Goal: Complete application form

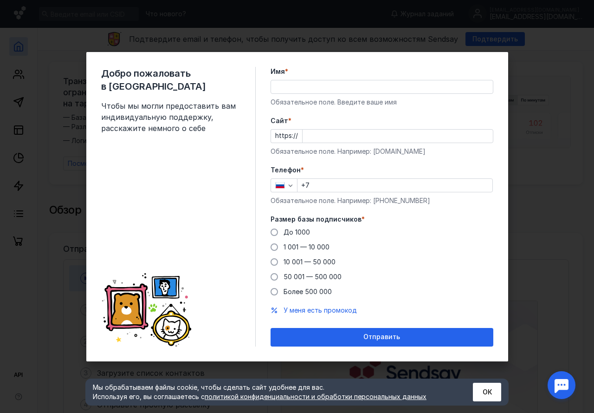
click at [315, 104] on div "Обязательное поле. Введите ваше имя" at bounding box center [382, 101] width 223 height 9
click at [313, 92] on input "Имя *" at bounding box center [382, 86] width 222 height 13
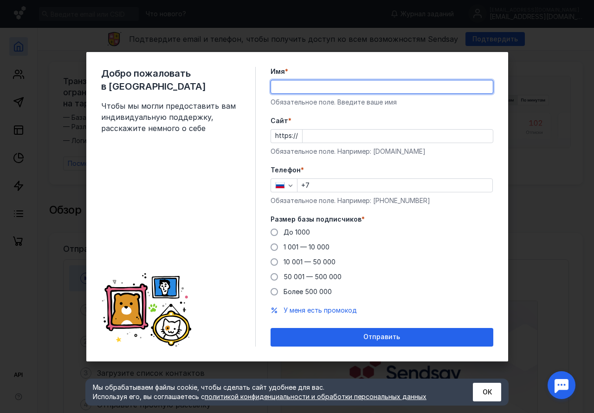
type input "aimeprfct"
click at [331, 139] on input "Cайт *" at bounding box center [398, 136] width 190 height 13
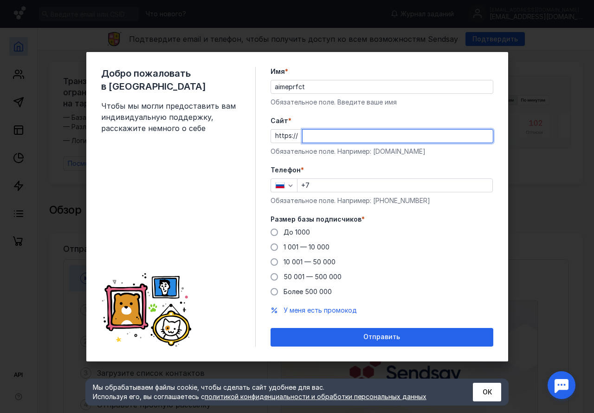
type input "d"
type input "t"
type input "aimeprfct"
click at [365, 169] on form "Имя * aimeprfct Обязательное поле. Введите ваше имя [PERSON_NAME] * https:// ai…" at bounding box center [382, 206] width 223 height 279
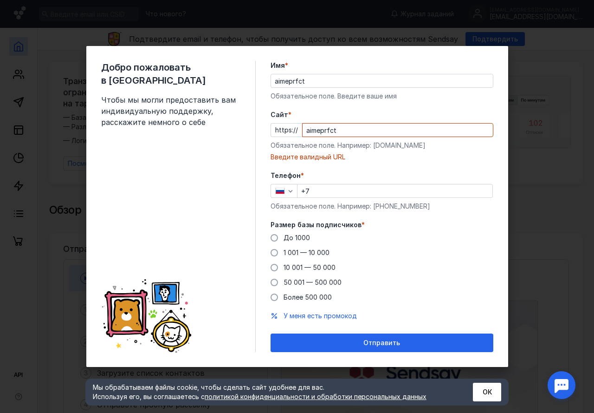
click at [353, 136] on input "aimeprfct" at bounding box center [398, 129] width 190 height 13
click at [329, 136] on div at bounding box center [397, 130] width 191 height 14
click at [330, 132] on input "Cайт *" at bounding box center [398, 129] width 190 height 13
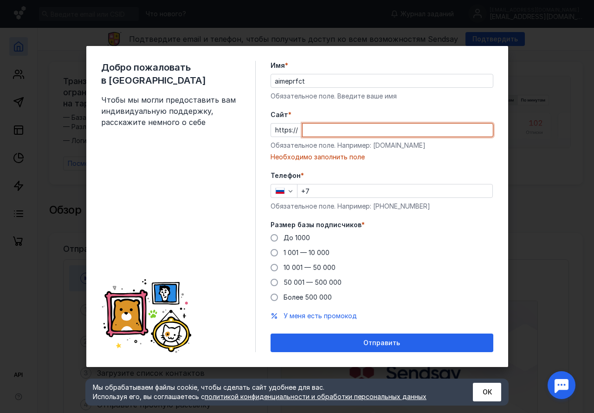
paste input "[DOMAIN_NAME][URL]"
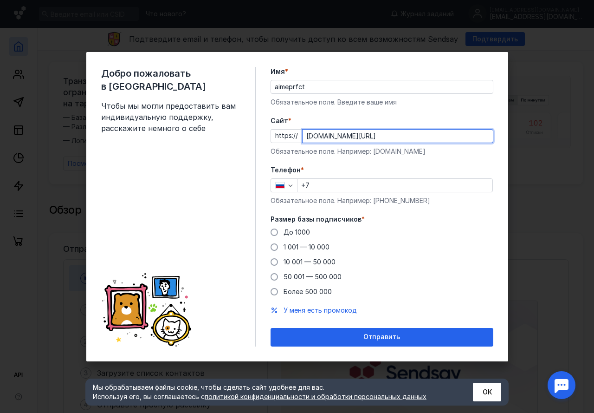
type input "[DOMAIN_NAME][URL]"
click at [335, 189] on input "+7" at bounding box center [395, 185] width 195 height 13
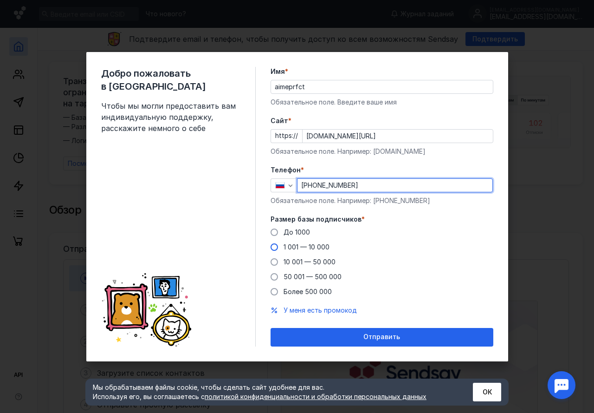
type input "[PHONE_NUMBER]"
click at [328, 246] on span "1 001 — 10 000" at bounding box center [307, 247] width 46 height 8
click at [0, 0] on input "1 001 — 10 000" at bounding box center [0, 0] width 0 height 0
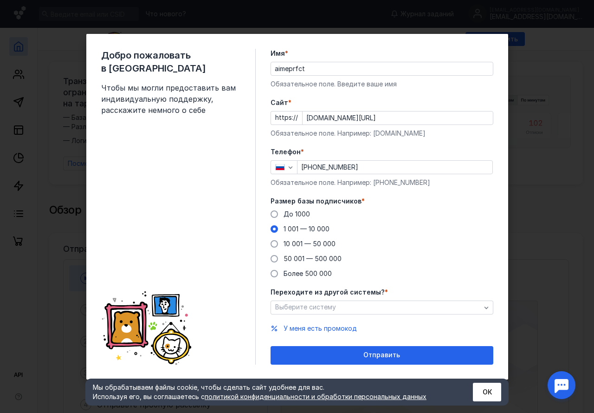
click at [312, 229] on span "1 001 — 10 000" at bounding box center [307, 229] width 46 height 8
click at [0, 0] on input "1 001 — 10 000" at bounding box center [0, 0] width 0 height 0
click at [331, 306] on span "Выберите систему" at bounding box center [305, 307] width 61 height 8
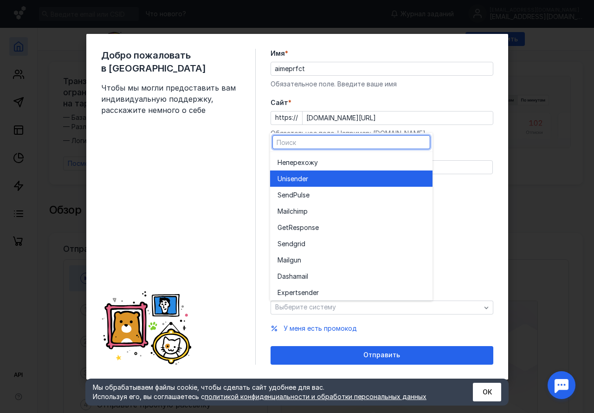
click at [318, 168] on div "Не перехожу" at bounding box center [352, 162] width 148 height 16
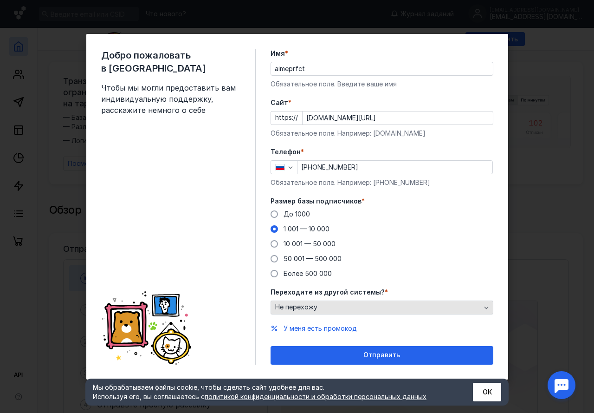
click at [326, 305] on div "Не перехожу" at bounding box center [378, 307] width 210 height 8
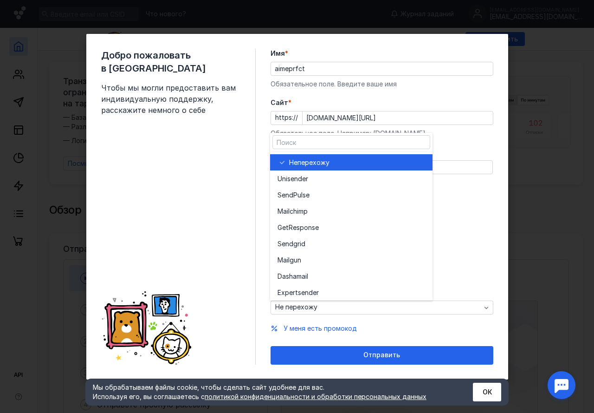
drag, startPoint x: 327, startPoint y: 158, endPoint x: 331, endPoint y: 162, distance: 6.6
click at [329, 159] on span "перехожу" at bounding box center [314, 162] width 32 height 9
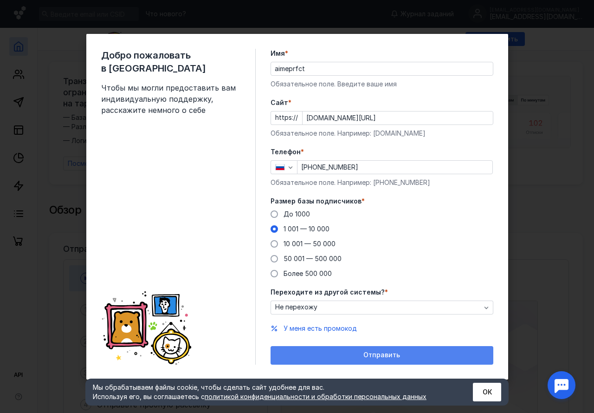
click at [360, 359] on div "Отправить" at bounding box center [382, 355] width 223 height 19
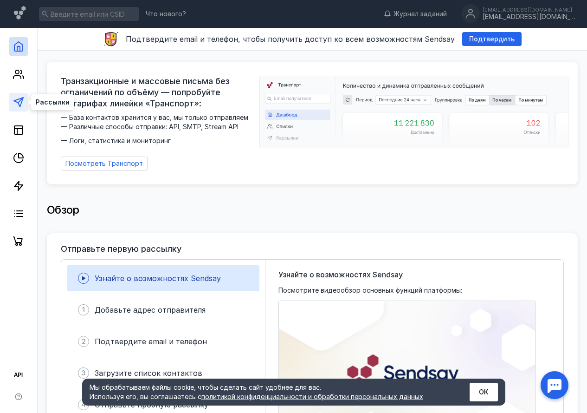
click at [20, 104] on icon at bounding box center [18, 102] width 11 height 11
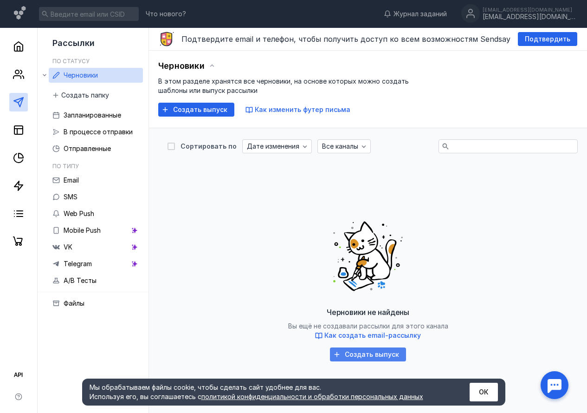
click at [363, 352] on span "Создать выпуск" at bounding box center [372, 354] width 54 height 8
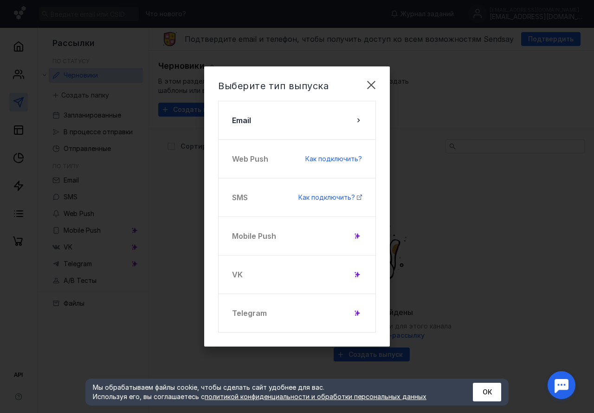
click at [267, 312] on div "Telegram" at bounding box center [297, 312] width 158 height 39
click at [266, 312] on div "Telegram" at bounding box center [297, 312] width 158 height 39
click at [363, 314] on div "Telegram" at bounding box center [297, 312] width 158 height 39
click at [362, 314] on div "Telegram" at bounding box center [297, 312] width 158 height 39
click at [360, 313] on icon at bounding box center [357, 313] width 6 height 6
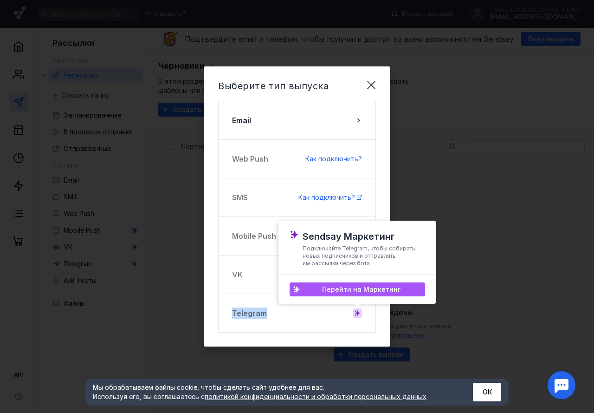
click at [363, 292] on span "Перейти на Маркетинг" at bounding box center [361, 289] width 78 height 8
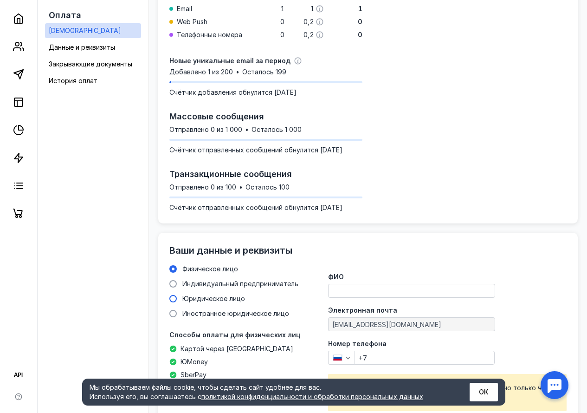
scroll to position [279, 0]
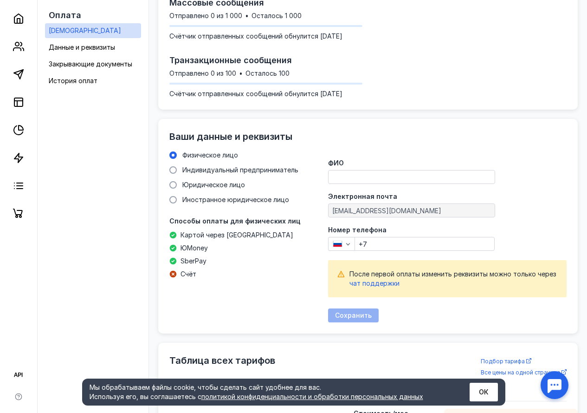
click at [343, 175] on input "ФИО" at bounding box center [412, 176] width 166 height 13
click at [358, 173] on input "ФИО" at bounding box center [412, 176] width 166 height 13
type input "[PERSON_NAME]"
click at [409, 247] on input "+7" at bounding box center [424, 243] width 139 height 13
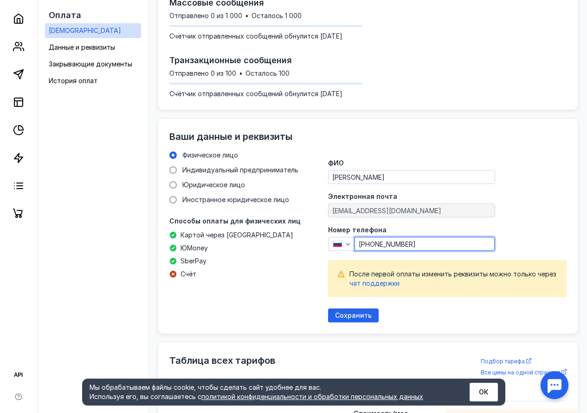
type input "[PHONE_NUMBER]"
